Goal: Task Accomplishment & Management: Use online tool/utility

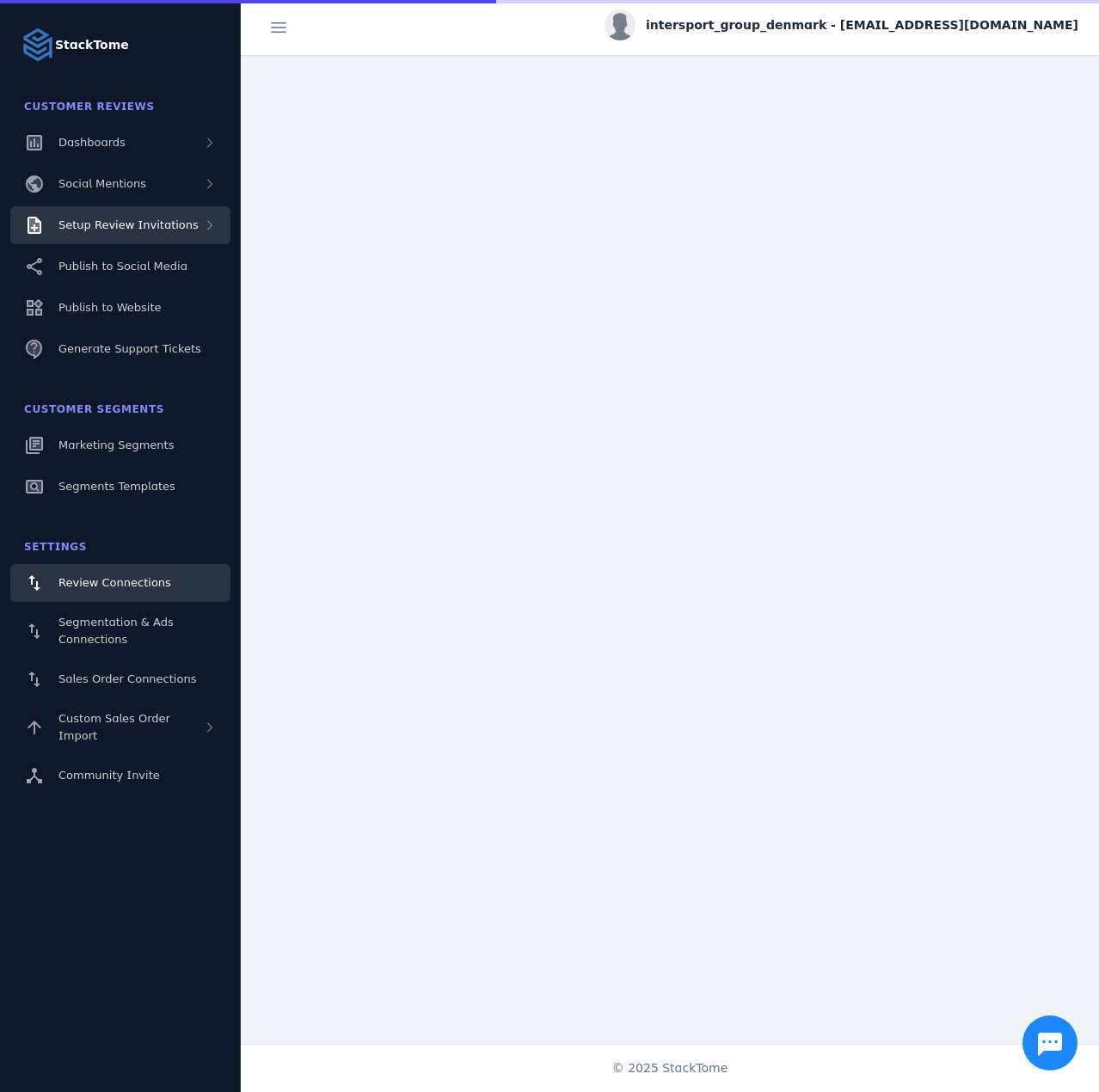
click at [145, 227] on span "Setup Review Invitations" at bounding box center [128, 224] width 140 height 13
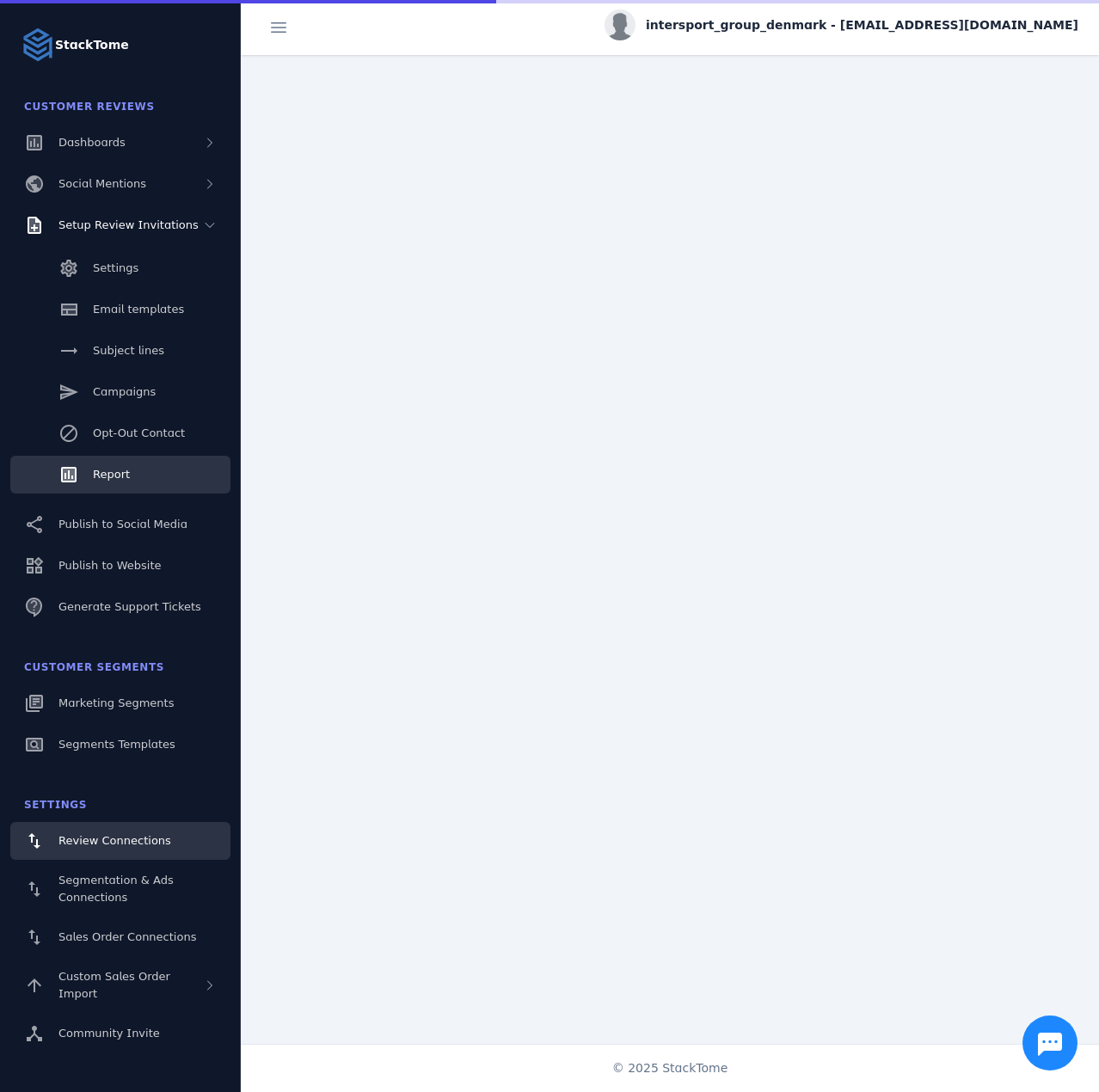
click at [116, 458] on link "Report" at bounding box center [120, 475] width 220 height 38
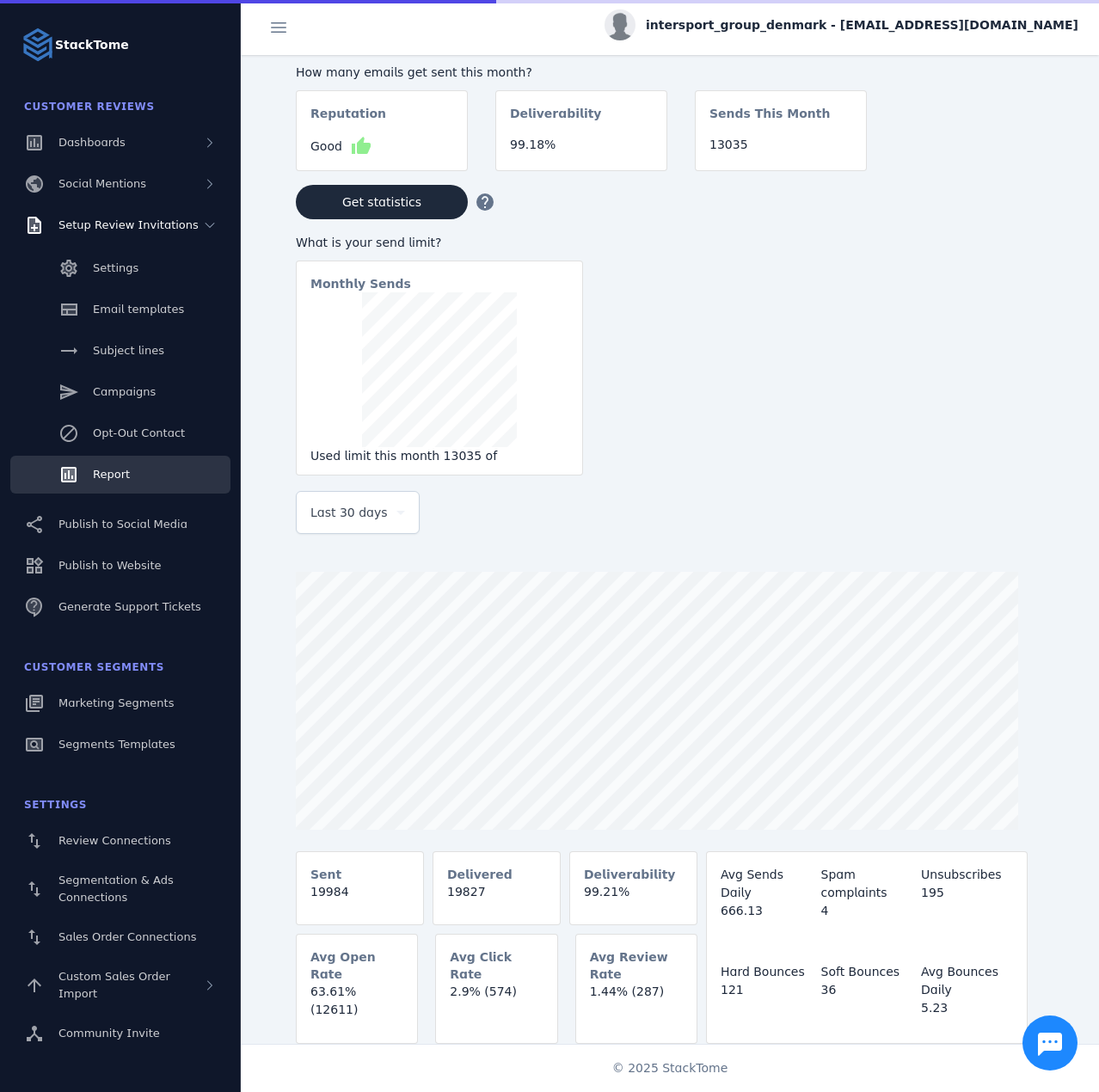
click at [353, 522] on span "Last 30 days" at bounding box center [349, 512] width 77 height 21
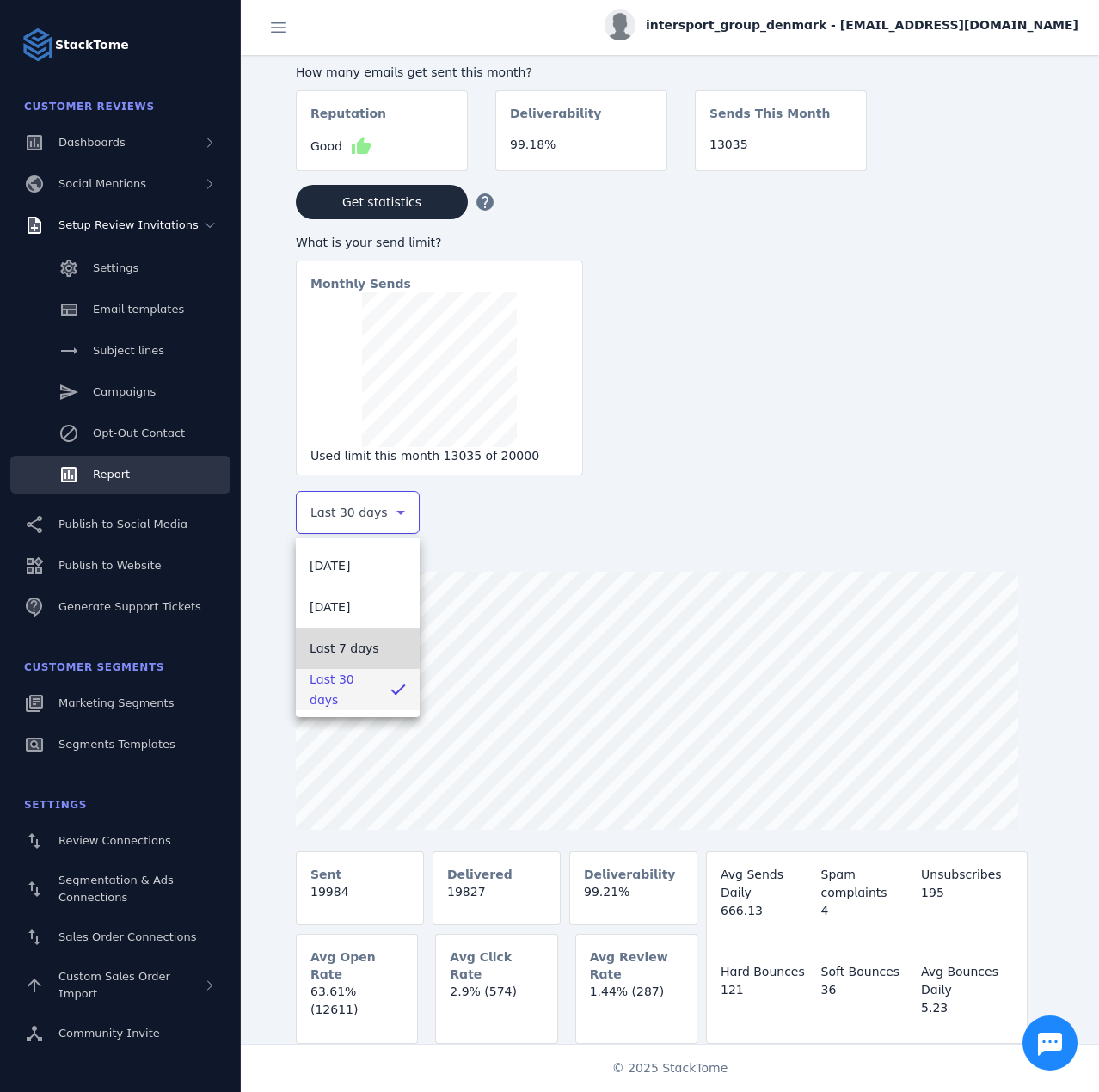
click at [337, 640] on span "Last 7 days" at bounding box center [344, 648] width 69 height 21
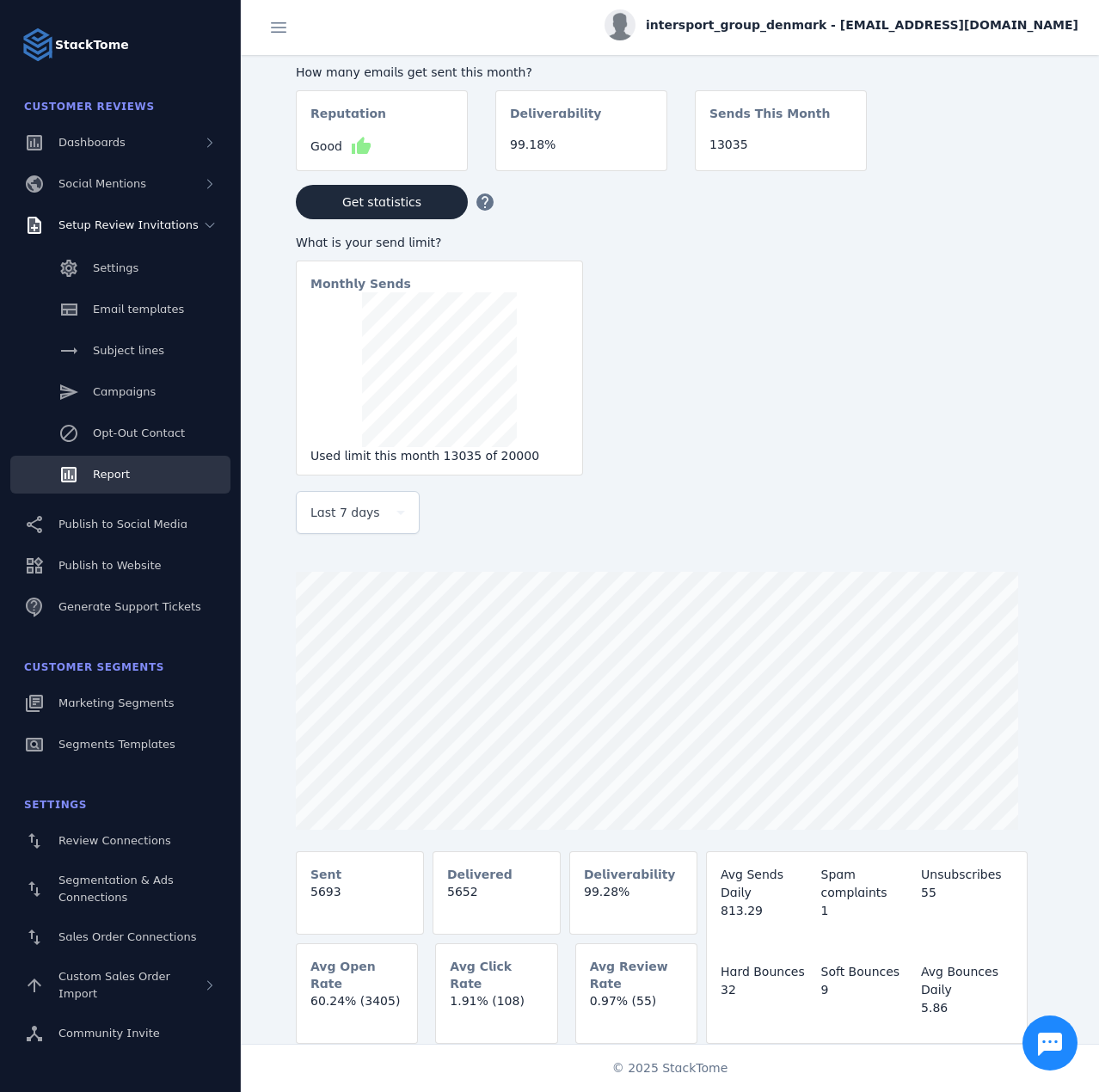
click at [975, 15] on div "intersport_group_denmark - [EMAIL_ADDRESS][DOMAIN_NAME]" at bounding box center [841, 25] width 474 height 31
click at [1014, 145] on button "Sign out" at bounding box center [1017, 166] width 124 height 42
